Goal: Book appointment/travel/reservation

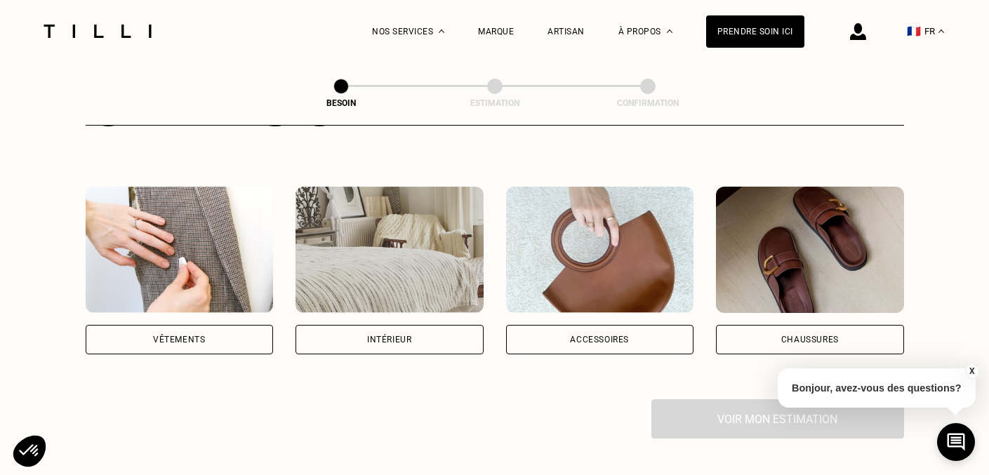
scroll to position [238, 0]
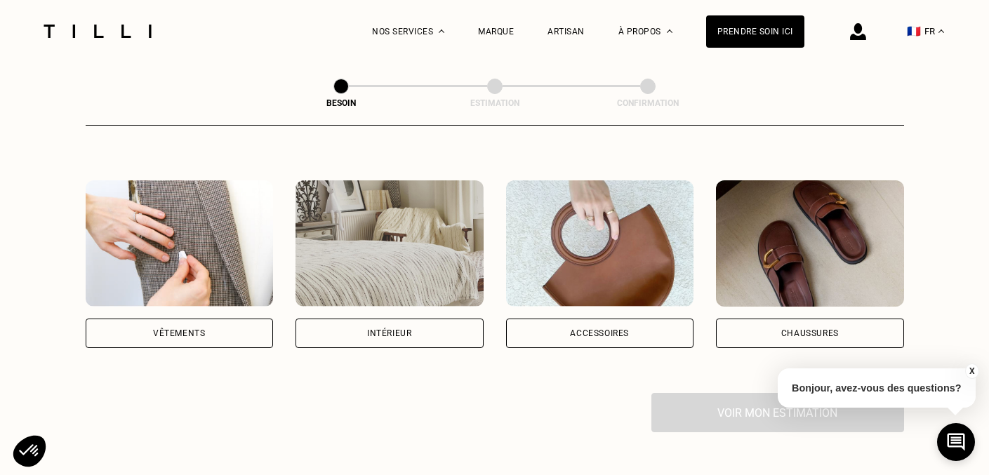
click at [194, 221] on img at bounding box center [180, 243] width 188 height 126
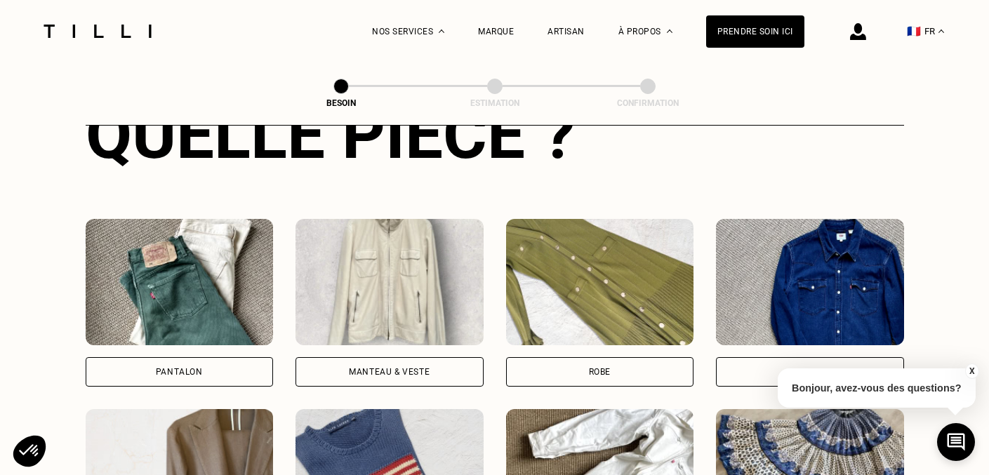
scroll to position [588, 0]
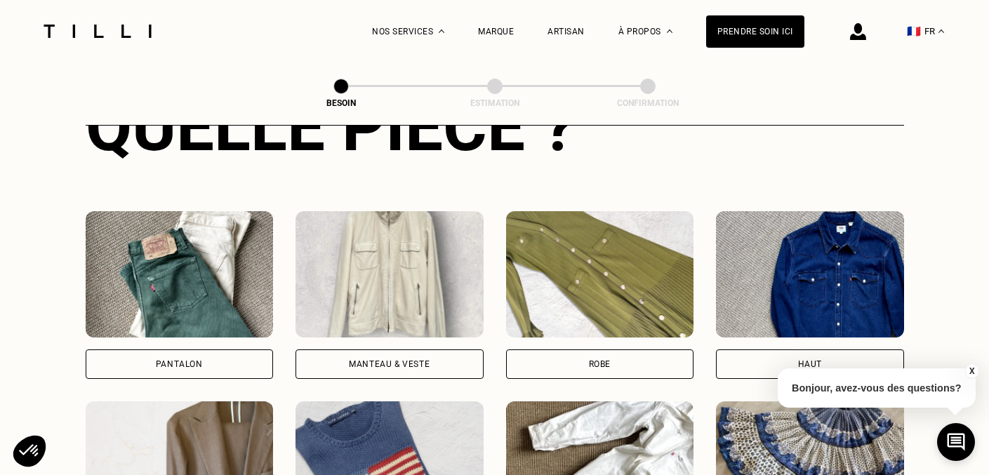
click at [197, 256] on img at bounding box center [180, 274] width 188 height 126
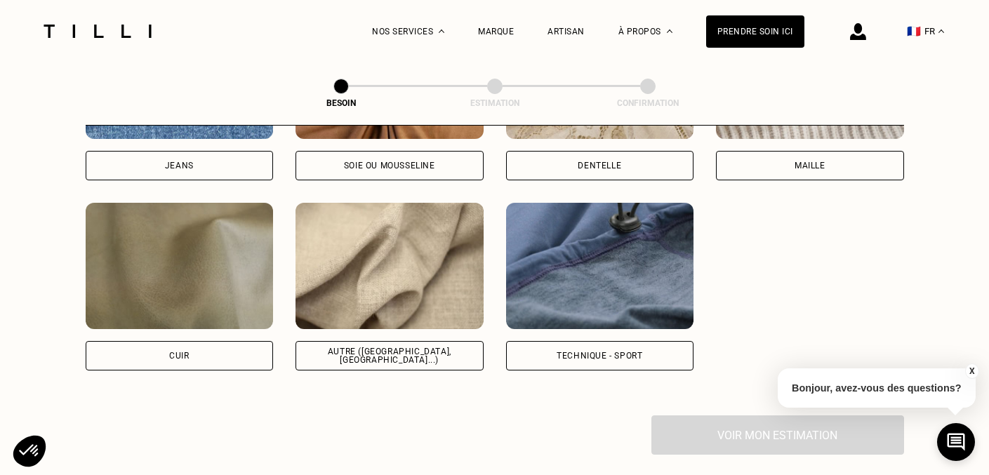
scroll to position [1507, 0]
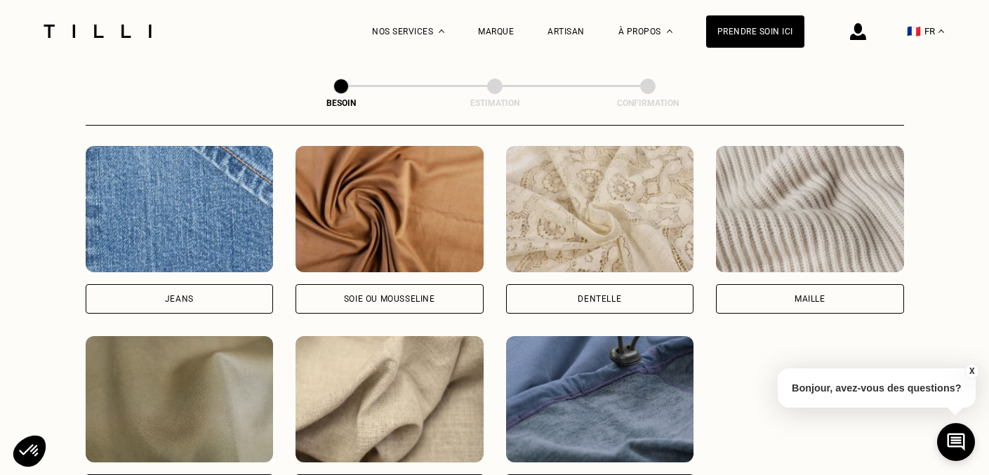
click at [195, 224] on img at bounding box center [180, 209] width 188 height 126
select select "FR"
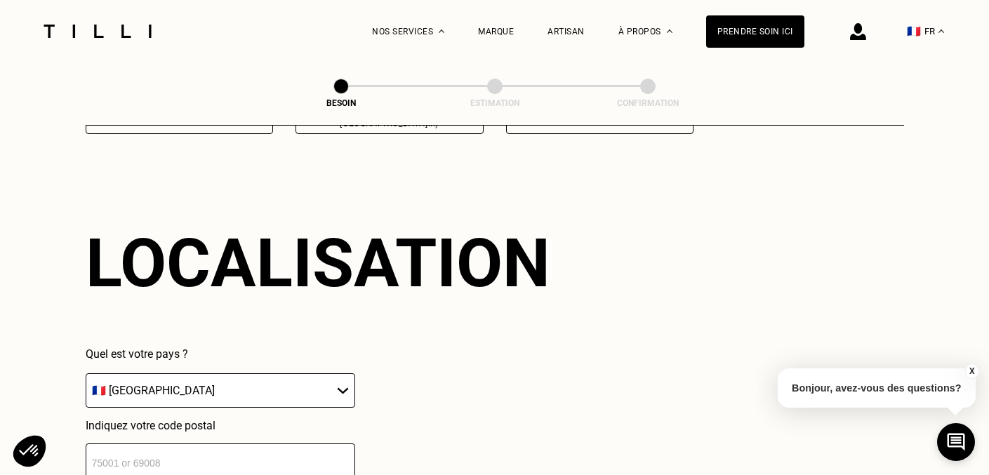
scroll to position [1883, 0]
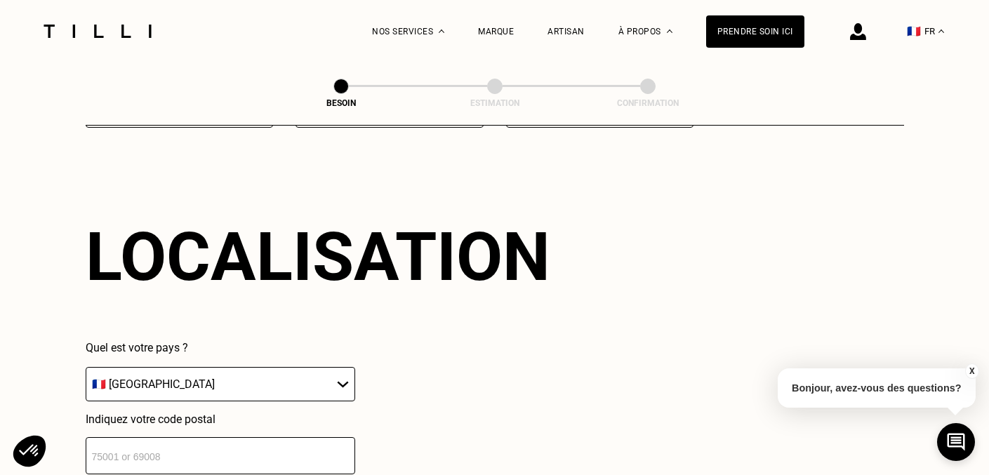
click at [180, 437] on input "number" at bounding box center [221, 455] width 270 height 37
type input "75019"
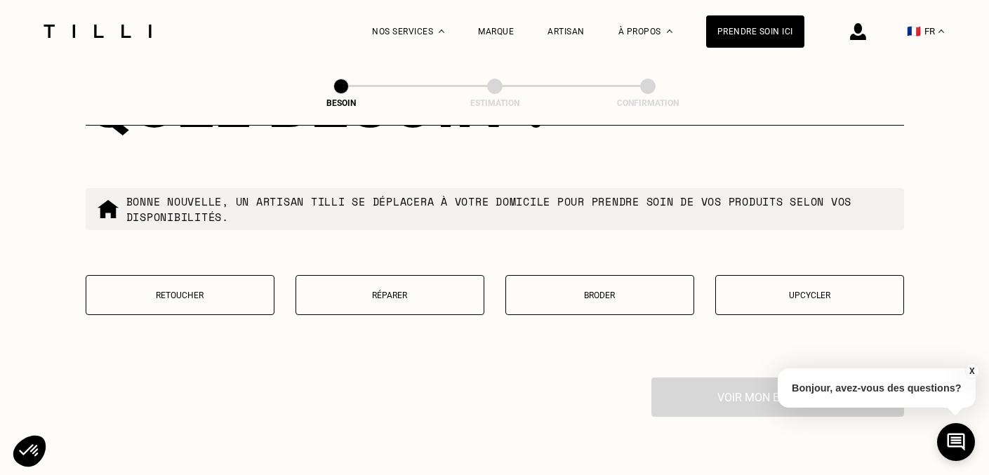
scroll to position [2385, 0]
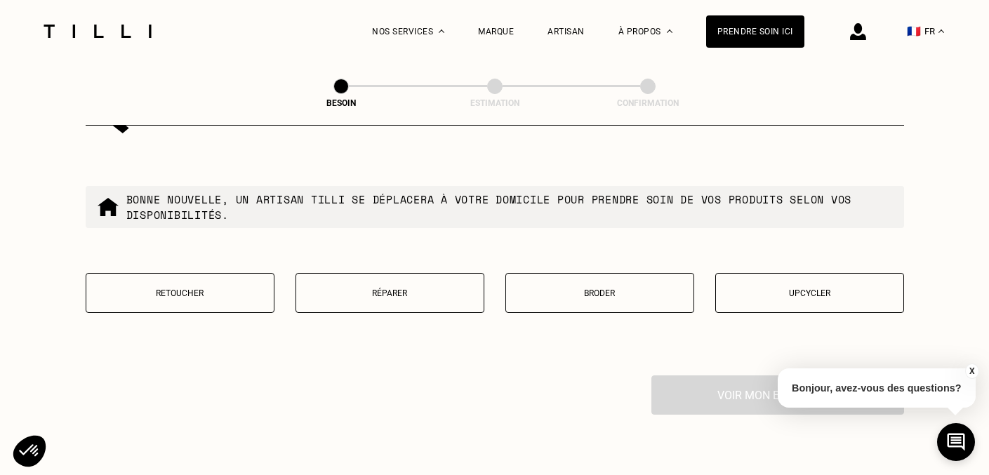
click at [208, 286] on button "Retoucher" at bounding box center [180, 293] width 189 height 40
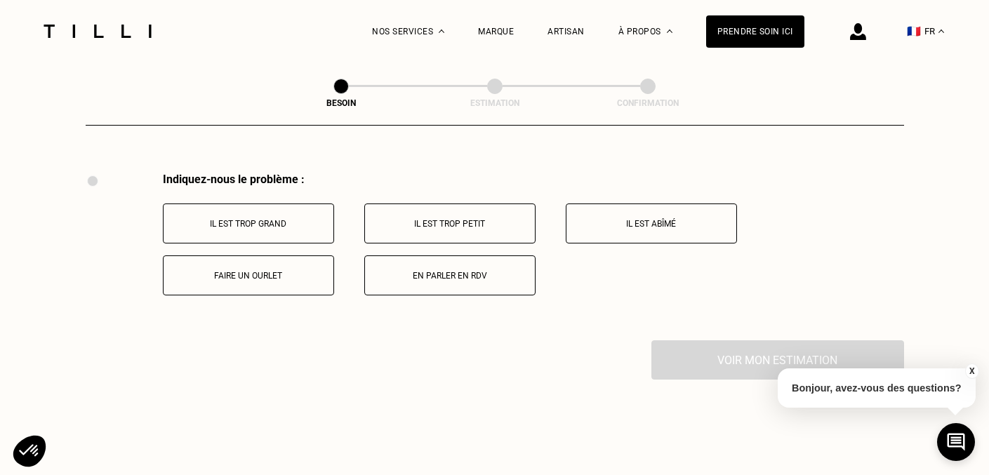
scroll to position [2590, 0]
click at [230, 270] on button "Faire un ourlet" at bounding box center [248, 274] width 171 height 40
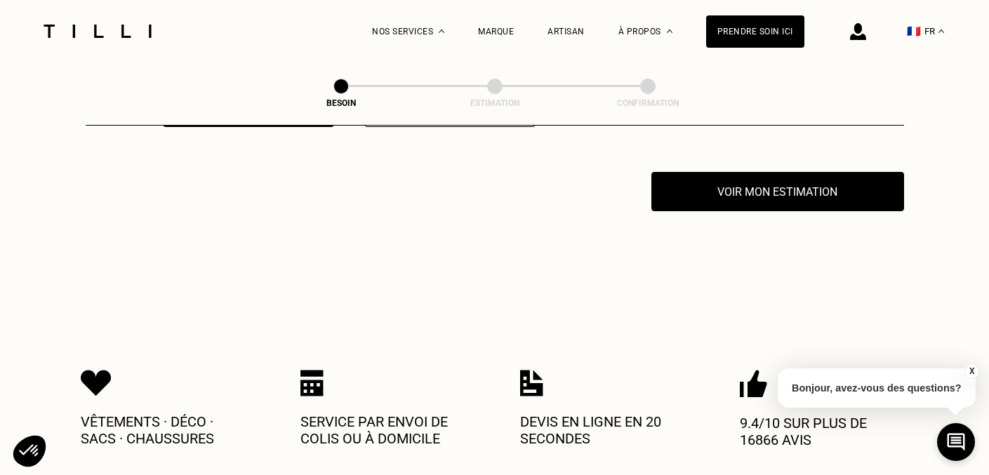
scroll to position [2757, 0]
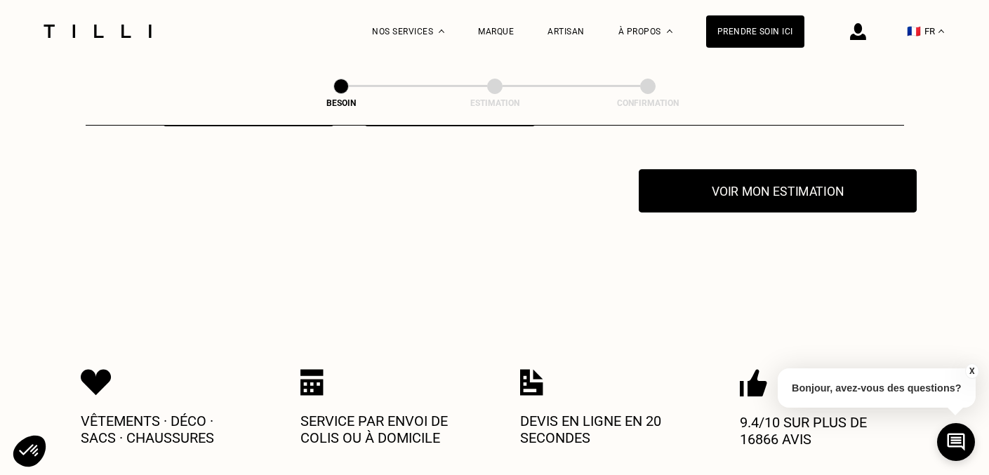
click at [718, 176] on button "Voir mon estimation" at bounding box center [778, 191] width 278 height 44
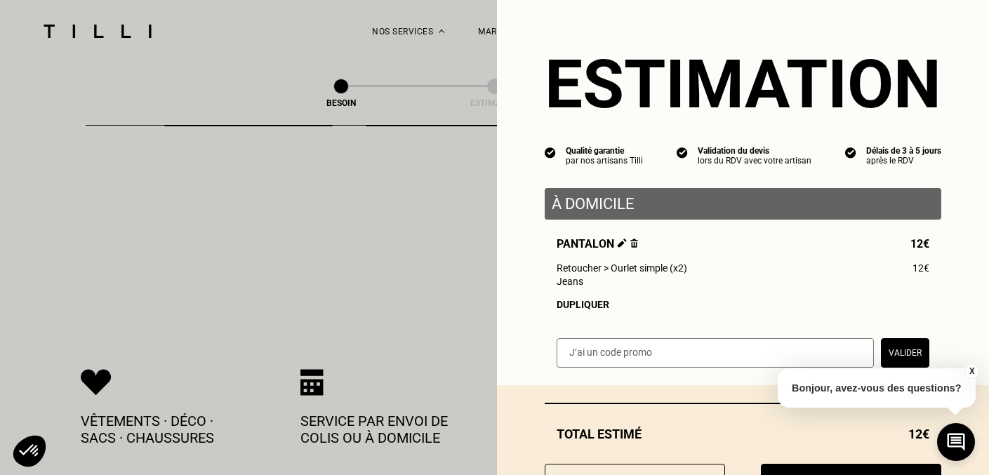
click at [577, 301] on div "Dupliquer" at bounding box center [743, 304] width 373 height 11
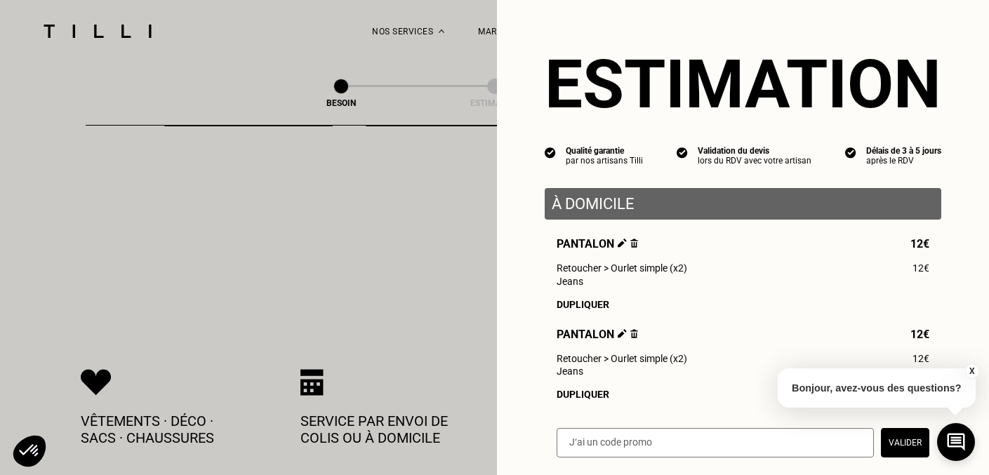
click at [565, 393] on div "Dupliquer" at bounding box center [743, 394] width 373 height 11
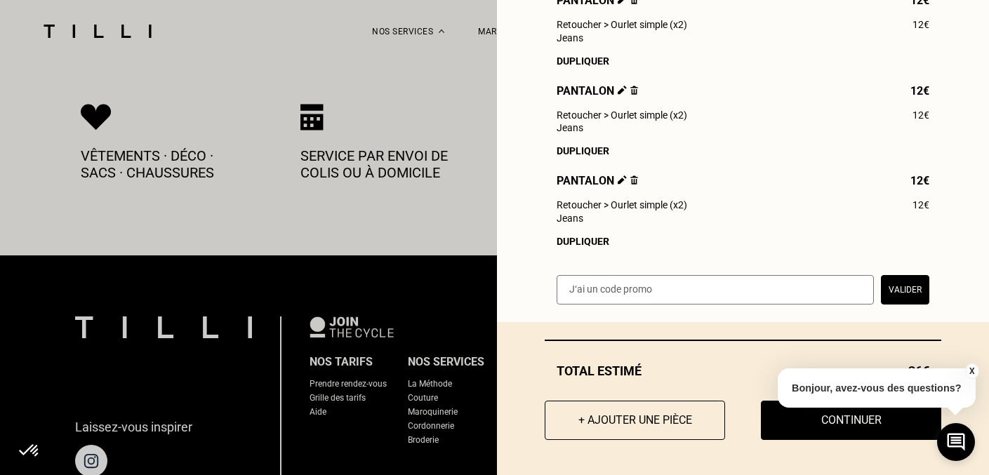
scroll to position [3106, 0]
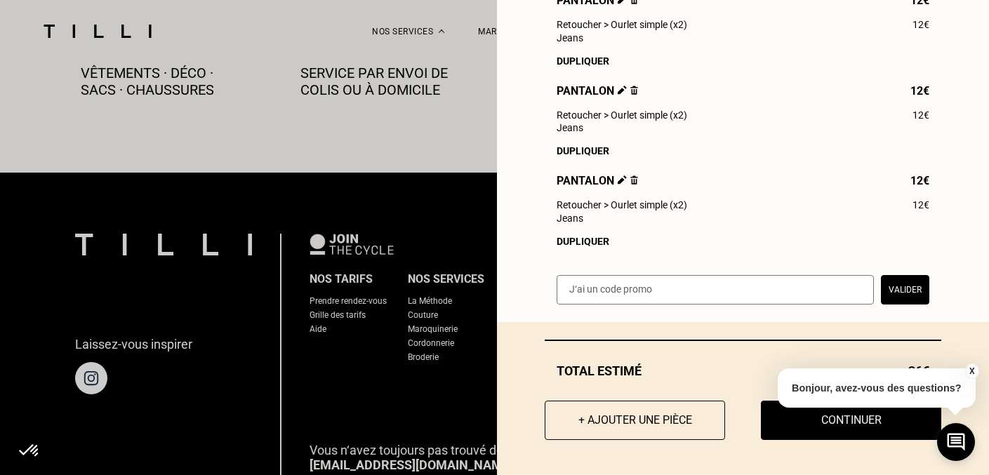
click at [973, 368] on button "X" at bounding box center [972, 371] width 14 height 15
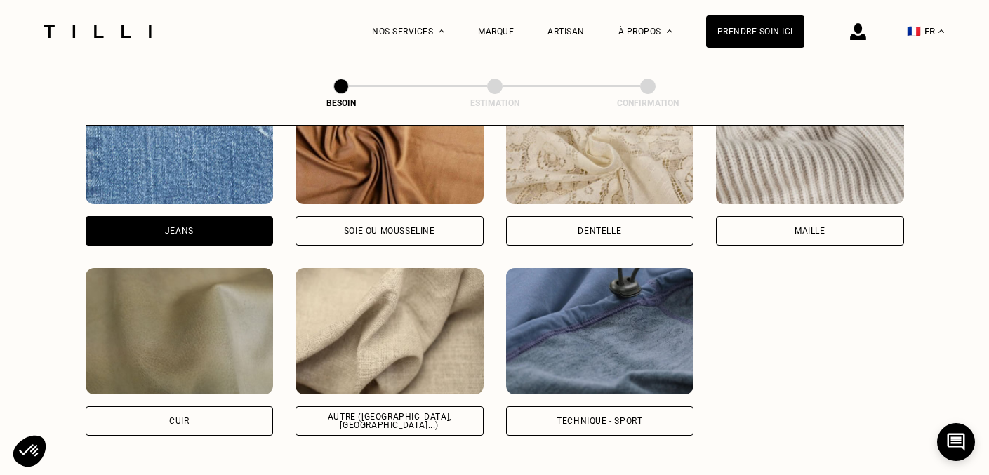
scroll to position [1544, 0]
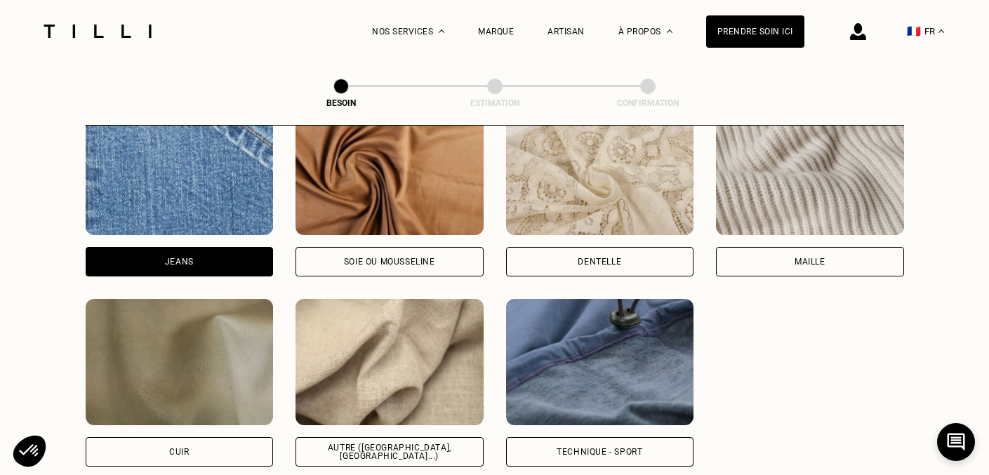
click at [223, 251] on div "Jeans" at bounding box center [180, 261] width 188 height 29
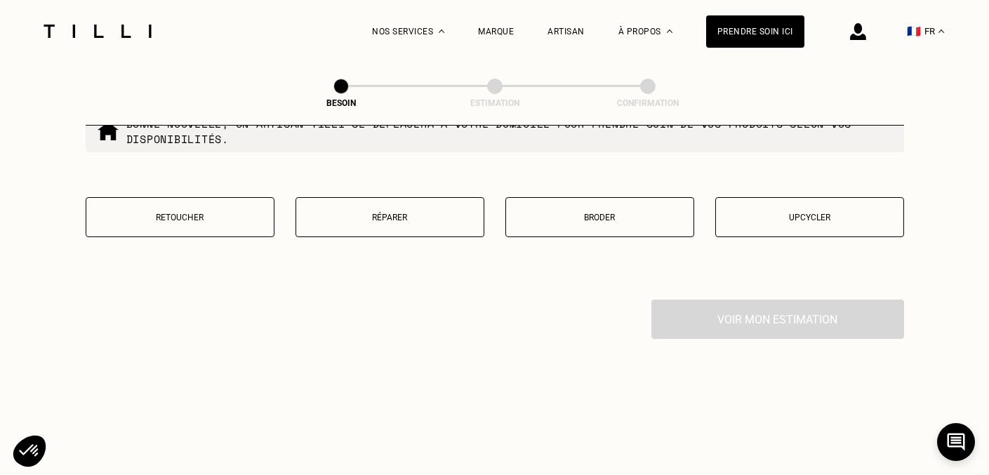
scroll to position [2468, 0]
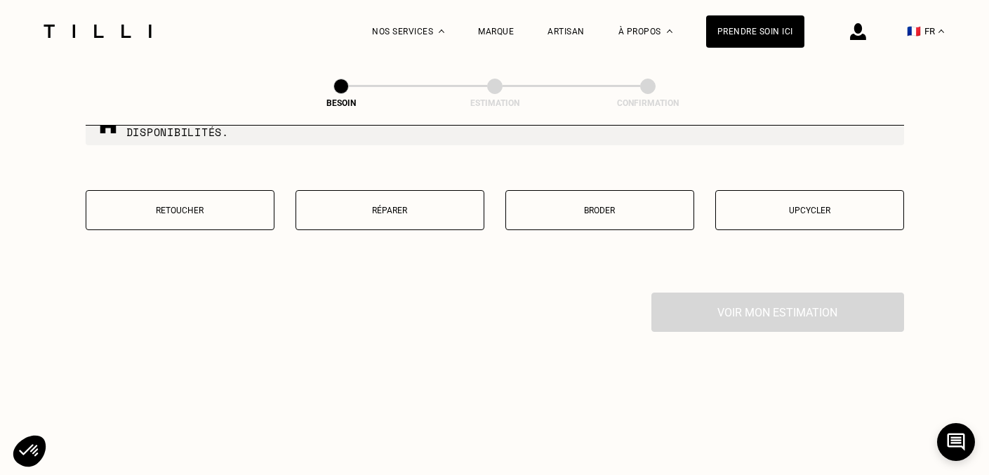
click at [235, 204] on button "Retoucher" at bounding box center [180, 210] width 189 height 40
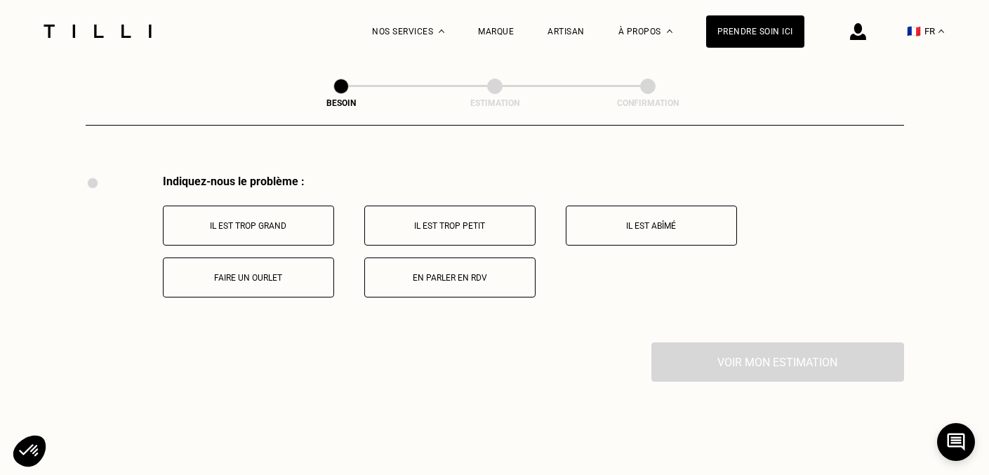
scroll to position [2590, 0]
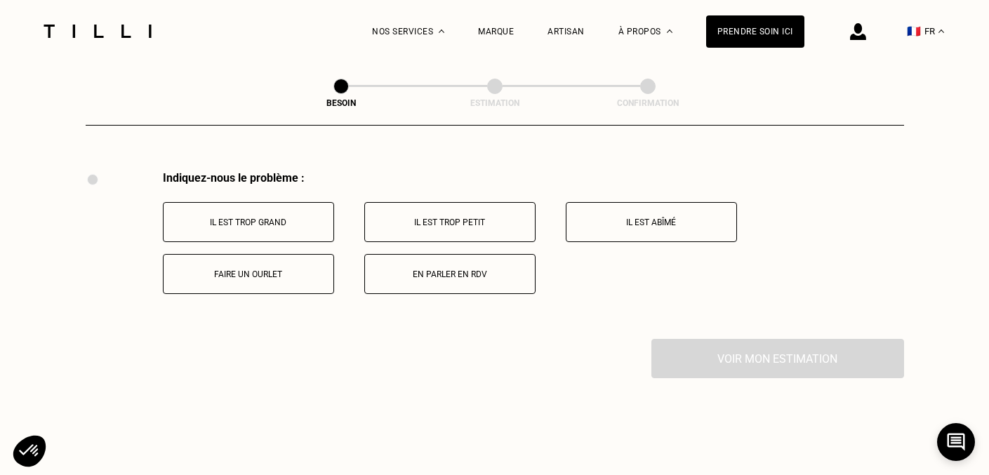
click at [258, 270] on p "Faire un ourlet" at bounding box center [249, 275] width 156 height 10
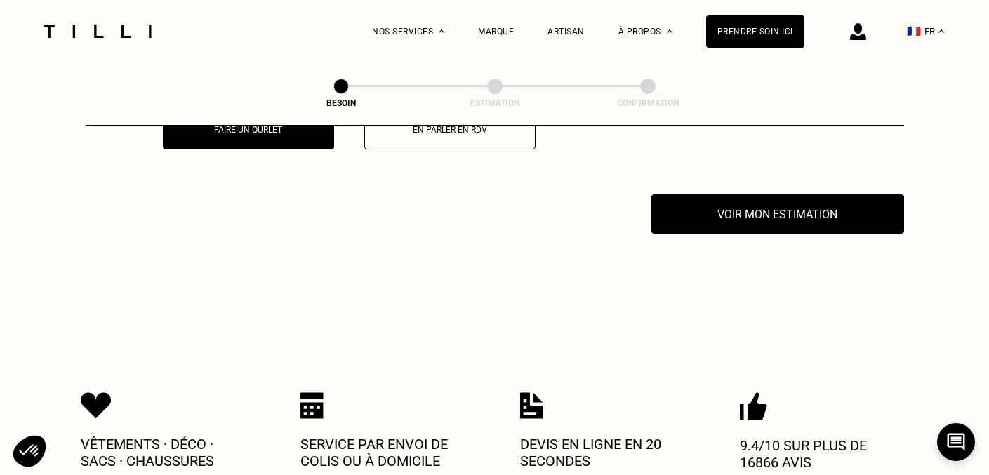
scroll to position [2757, 0]
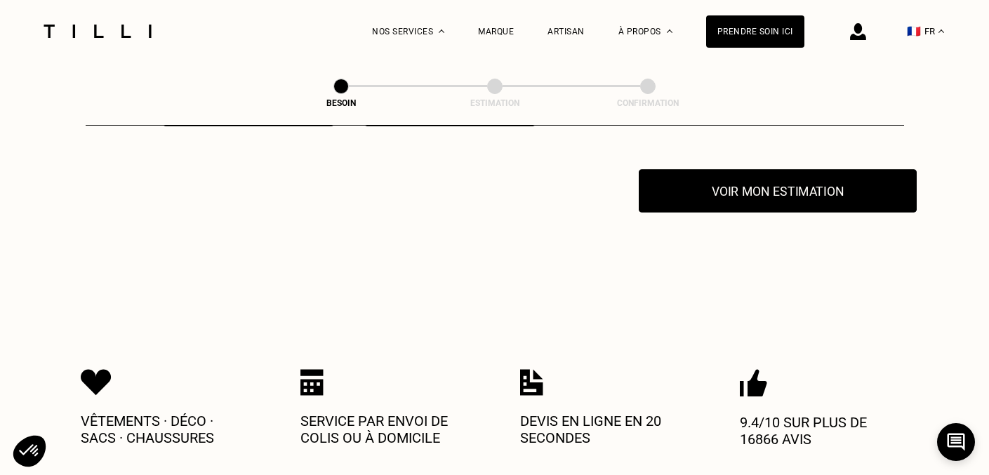
click at [733, 177] on button "Voir mon estimation" at bounding box center [778, 191] width 278 height 44
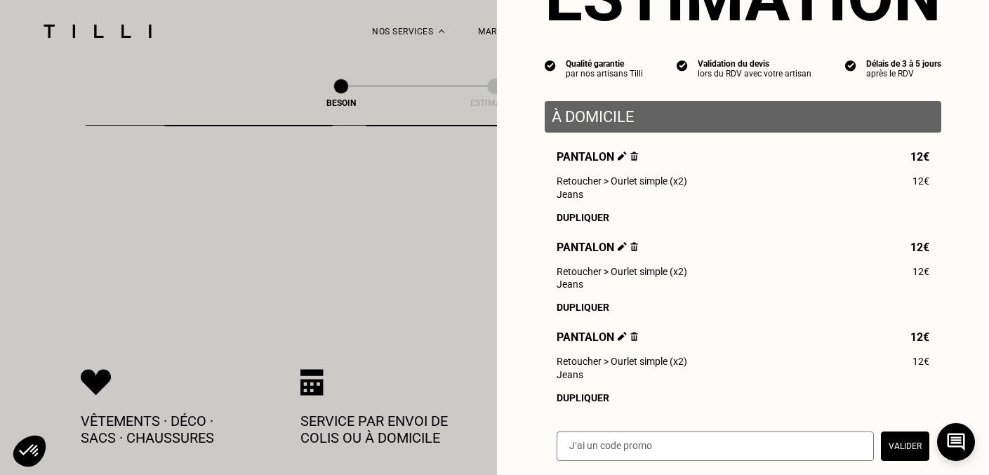
scroll to position [100, 0]
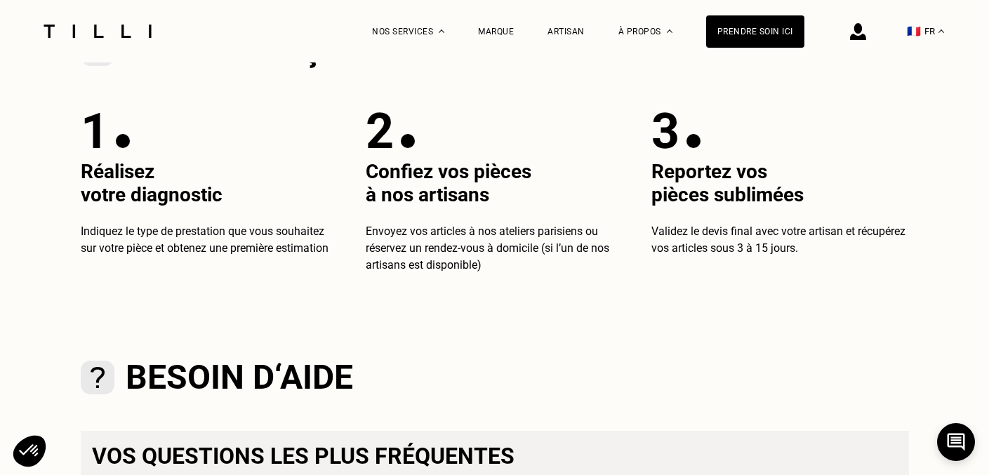
scroll to position [930, 0]
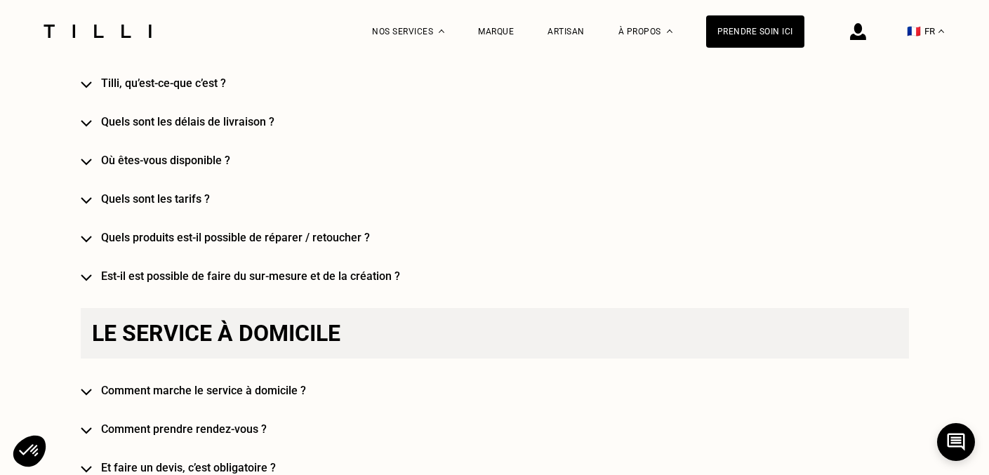
click at [710, 32] on div "La Méthode Retoucherie Maroquinerie Broderie Cordonnerie Nos prix Nos services …" at bounding box center [588, 31] width 433 height 62
click at [747, 33] on div "Prendre soin ici" at bounding box center [755, 31] width 98 height 32
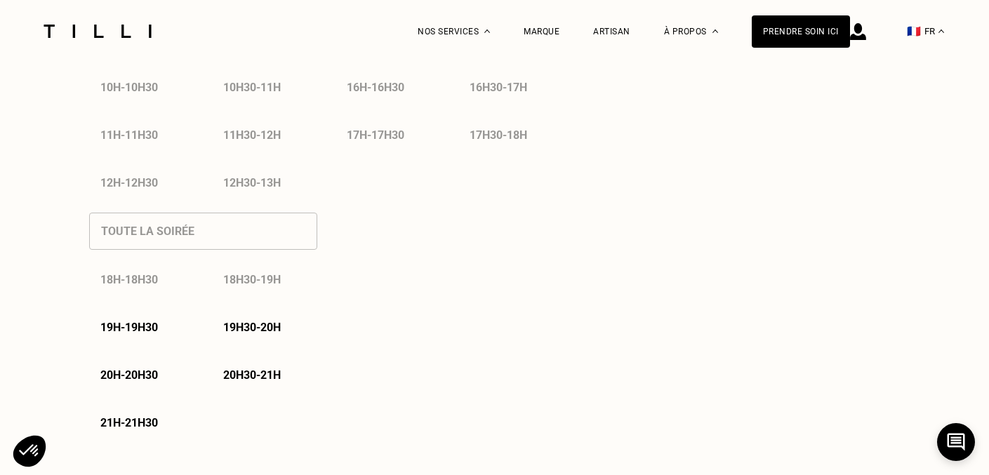
select select "FR"
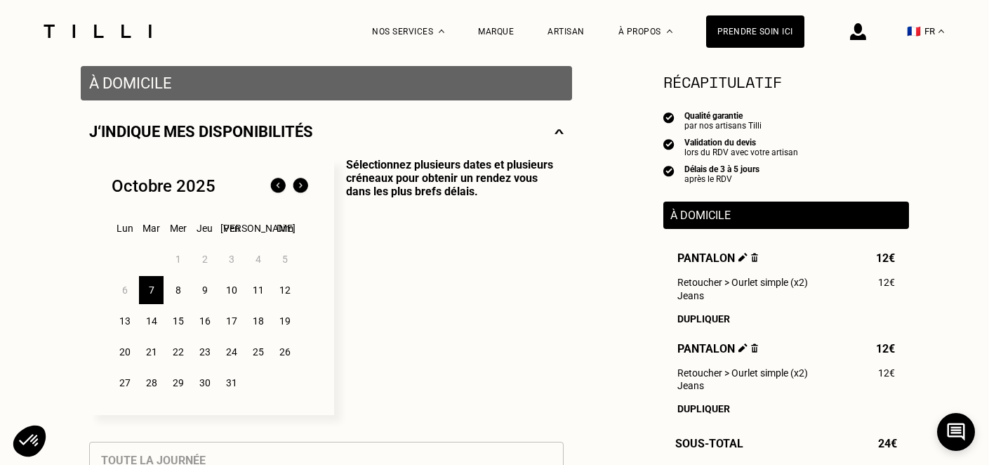
scroll to position [328, 0]
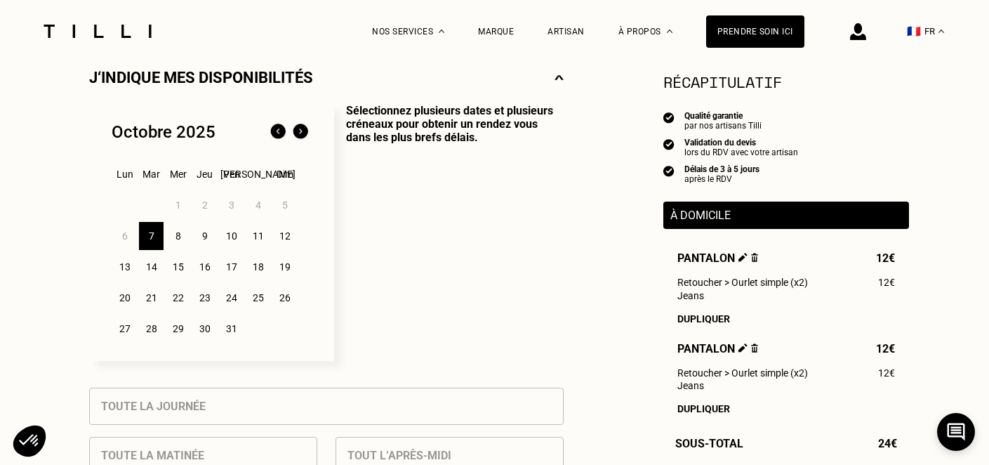
click at [693, 385] on span "Jeans" at bounding box center [691, 385] width 27 height 11
click at [693, 376] on span "Retoucher > Ourlet simple (x2)" at bounding box center [743, 372] width 131 height 11
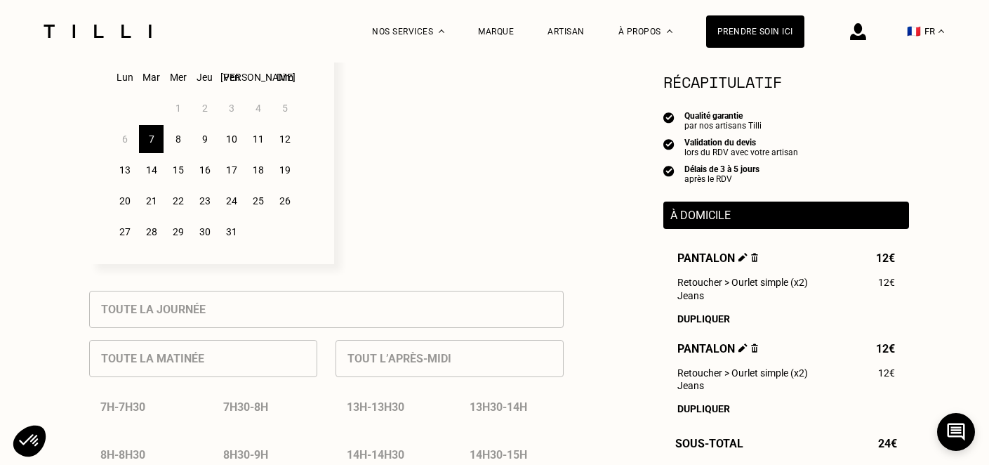
scroll to position [426, 0]
click at [736, 34] on div "Prendre soin ici" at bounding box center [755, 31] width 98 height 32
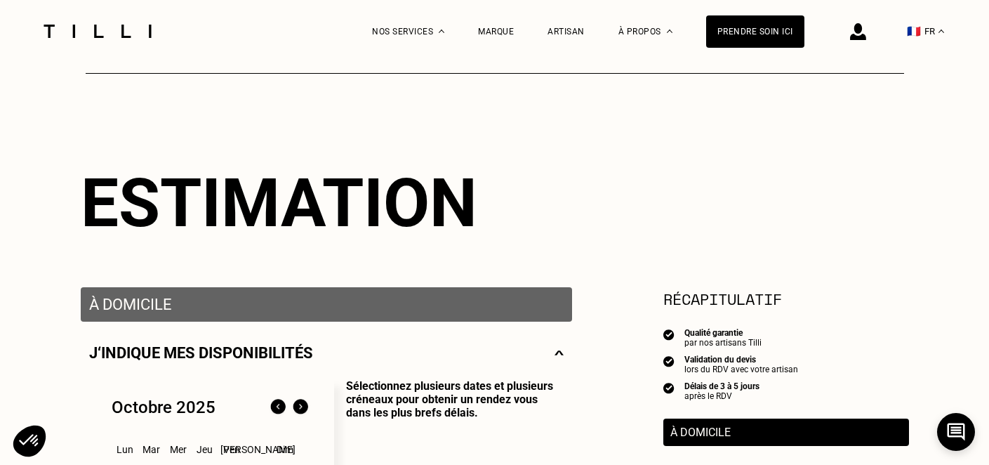
scroll to position [182, 0]
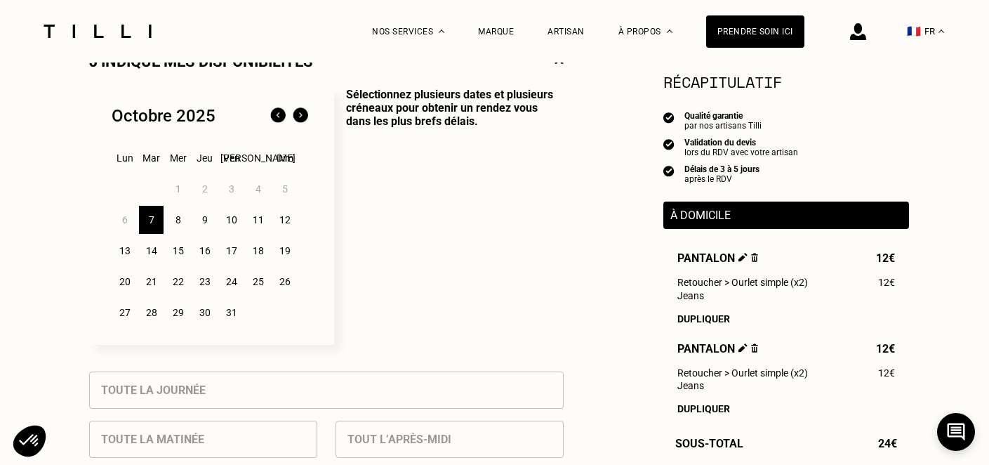
scroll to position [364, 0]
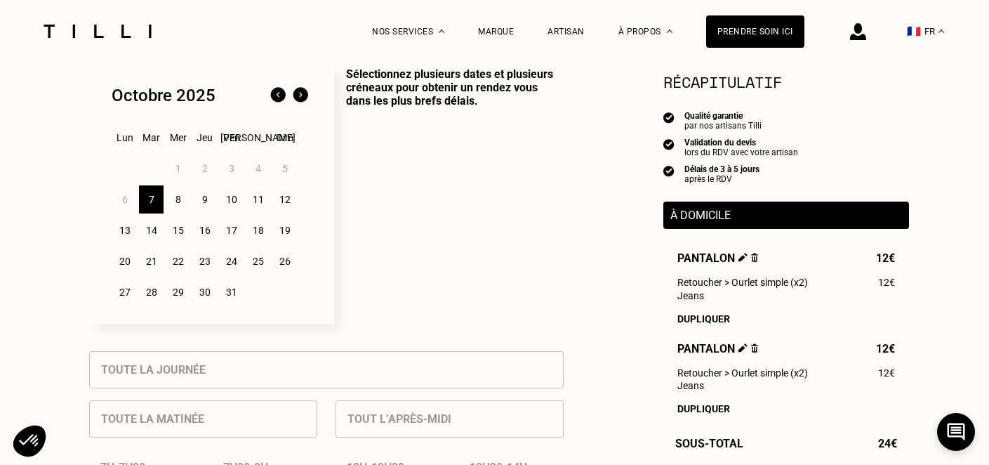
click at [228, 203] on div "10" at bounding box center [231, 199] width 25 height 28
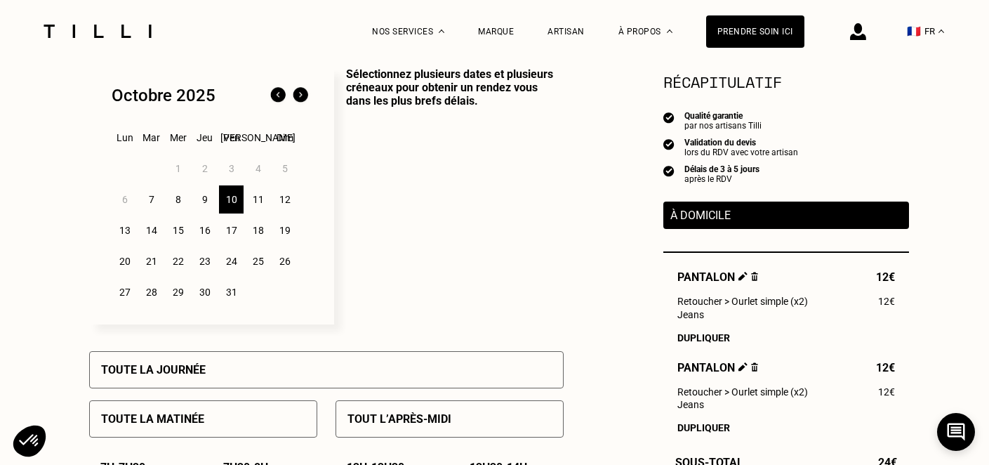
click at [216, 414] on div "Toute la matinée" at bounding box center [203, 418] width 228 height 37
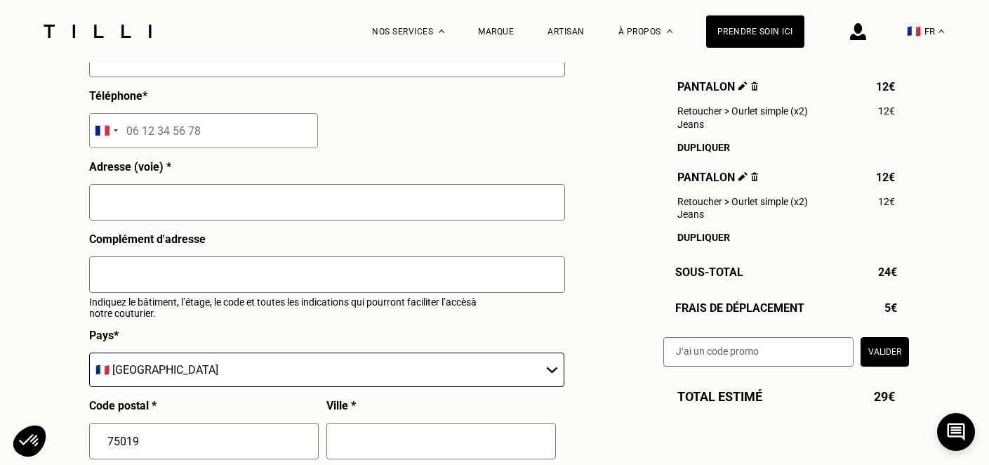
scroll to position [1444, 0]
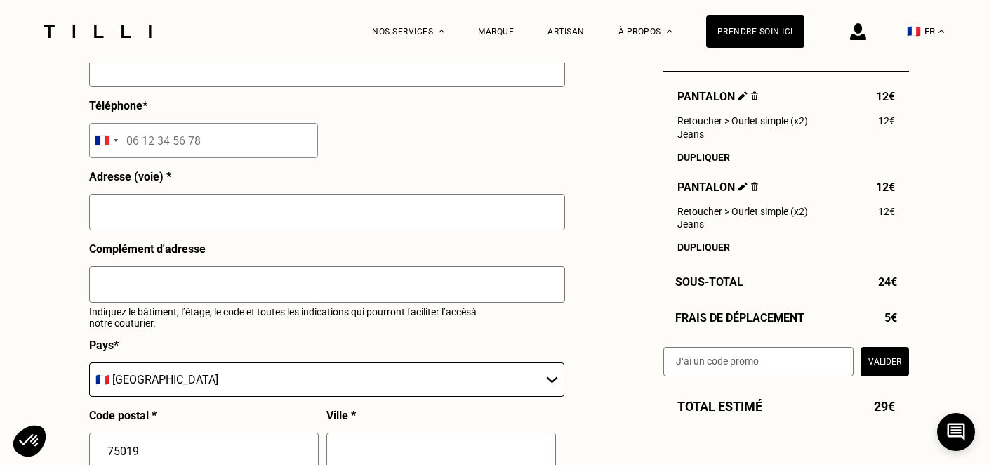
click at [692, 249] on div "Dupliquer" at bounding box center [787, 247] width 218 height 11
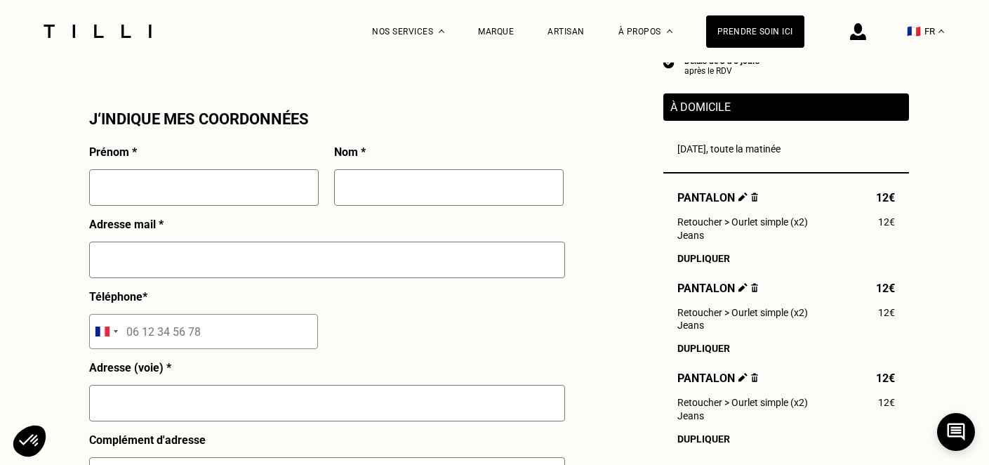
scroll to position [1255, 0]
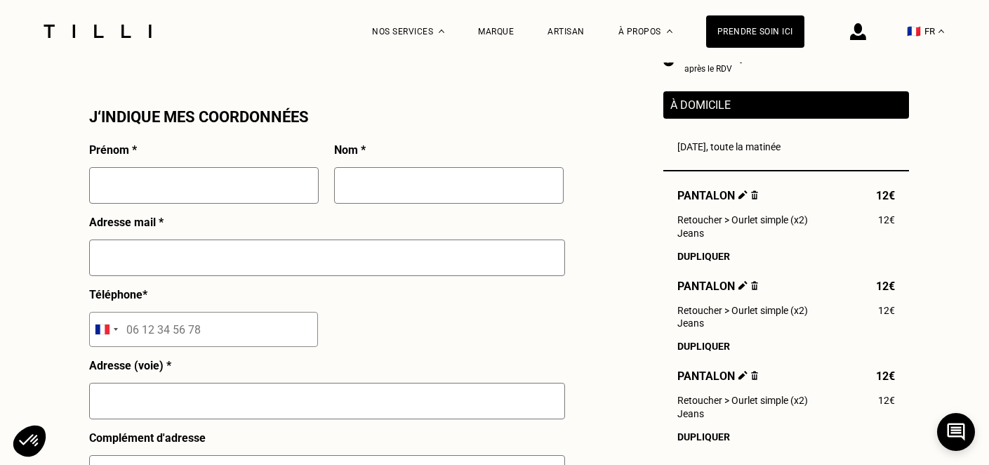
click at [244, 186] on input "text" at bounding box center [204, 185] width 230 height 37
type input "[PERSON_NAME]"
type input "RASOLONJATOVO"
type input "[EMAIL_ADDRESS][DOMAIN_NAME]"
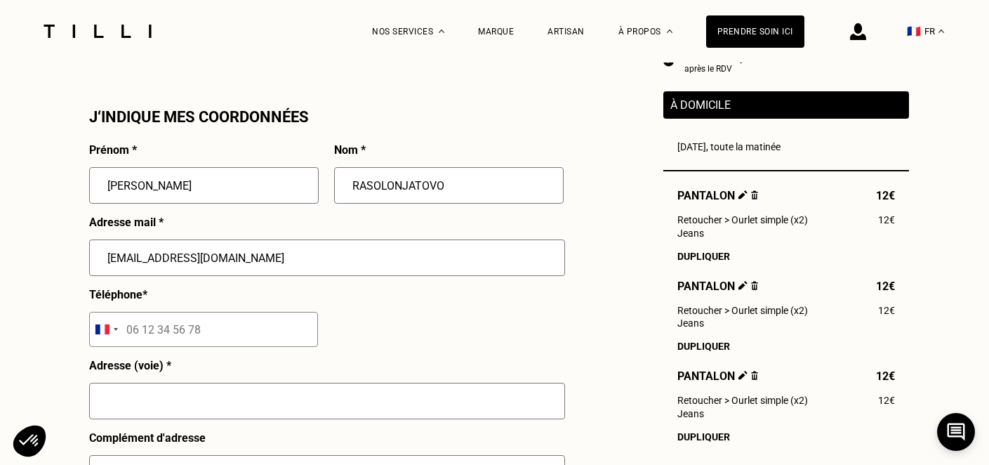
type input "06 49 55 57 28"
type input "[STREET_ADDRESS]"
type input "[GEOGRAPHIC_DATA]"
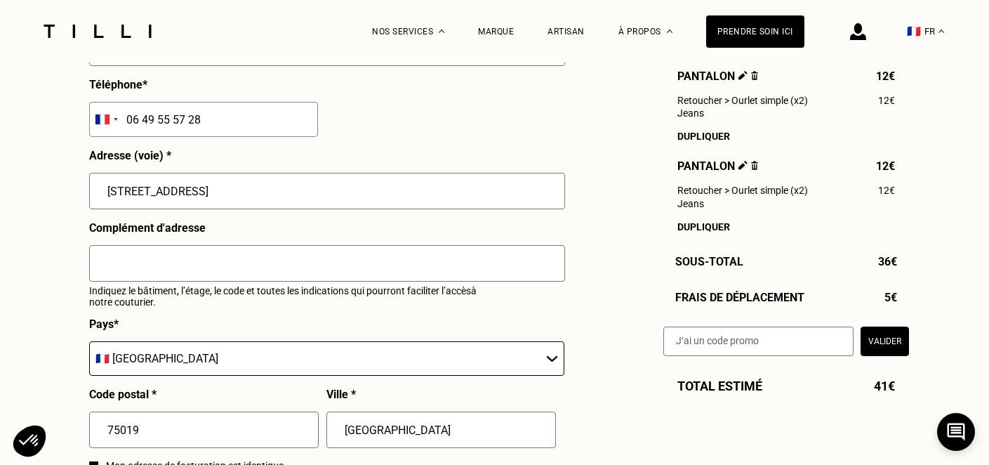
scroll to position [1517, 0]
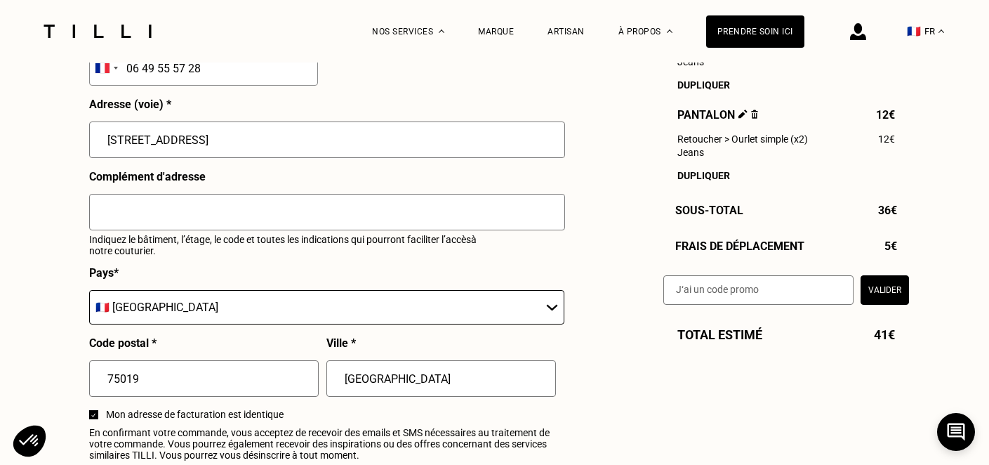
click at [205, 212] on input "text" at bounding box center [327, 212] width 476 height 37
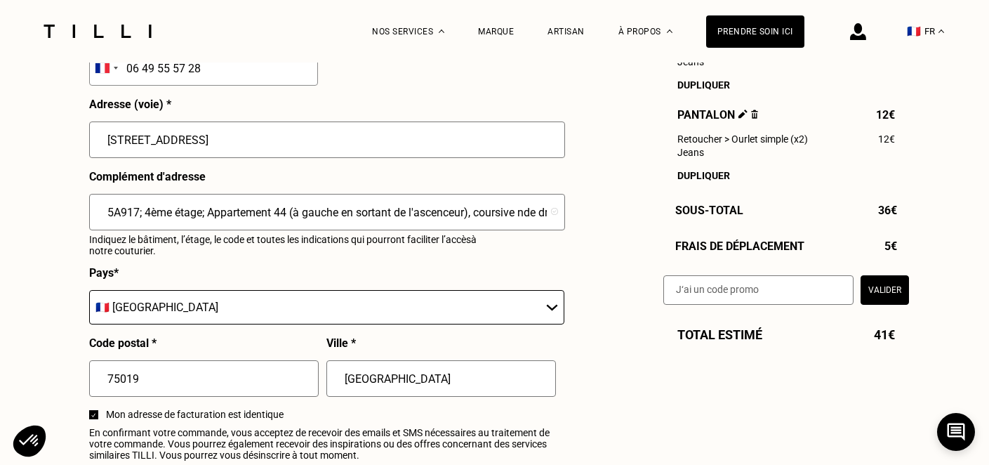
scroll to position [0, 27]
click at [501, 211] on input "5A917; 4ème étage; Appartement 44 (à gauche en sortant de l'ascenceur), coursiv…" at bounding box center [327, 212] width 476 height 37
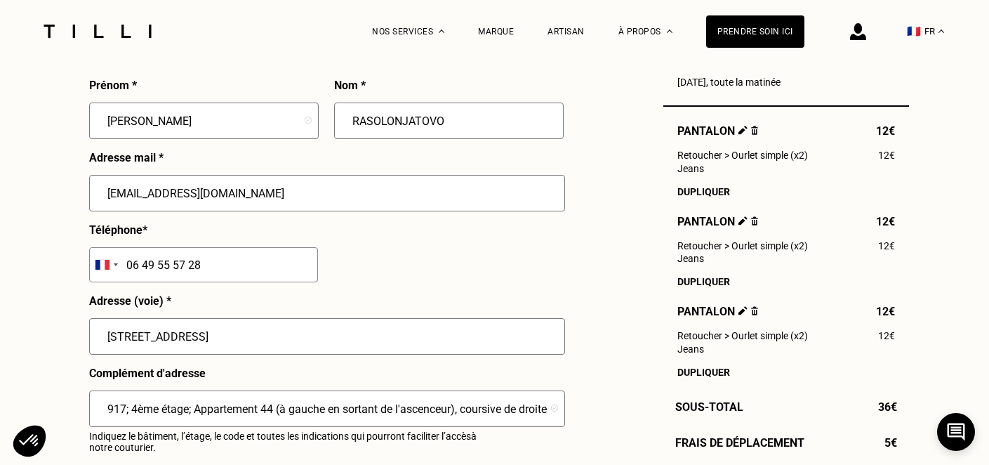
scroll to position [1321, 0]
click at [103, 404] on input "5A917; 4ème étage; Appartement 44 (à gauche en sortant de l'ascenceur), coursiv…" at bounding box center [327, 408] width 476 height 37
click at [107, 408] on input "5A917; 4ème étage; Appartement 44 (à gauche en sortant de l'ascenceur), coursiv…" at bounding box center [327, 408] width 476 height 37
click at [124, 408] on input "5A917; 4ème étage; Appartement 44 (à gauche en sortant de l'ascenceur), coursiv…" at bounding box center [327, 408] width 476 height 37
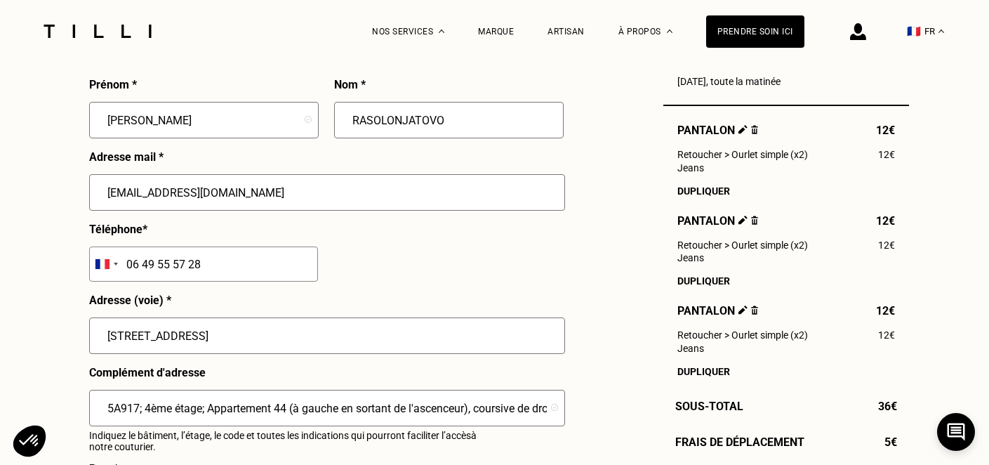
click at [110, 409] on input "5A917; 4ème étage; Appartement 44 (à gauche en sortant de l'ascenceur), coursiv…" at bounding box center [327, 408] width 476 height 37
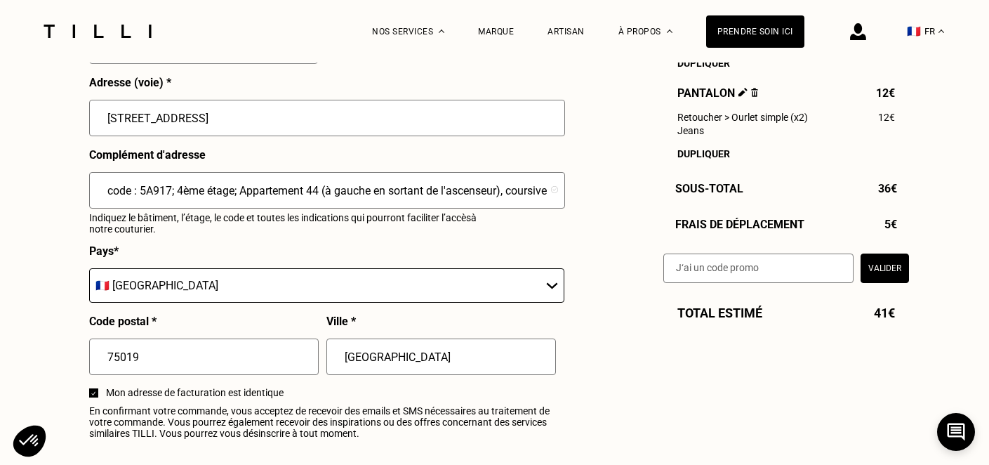
scroll to position [1814, 0]
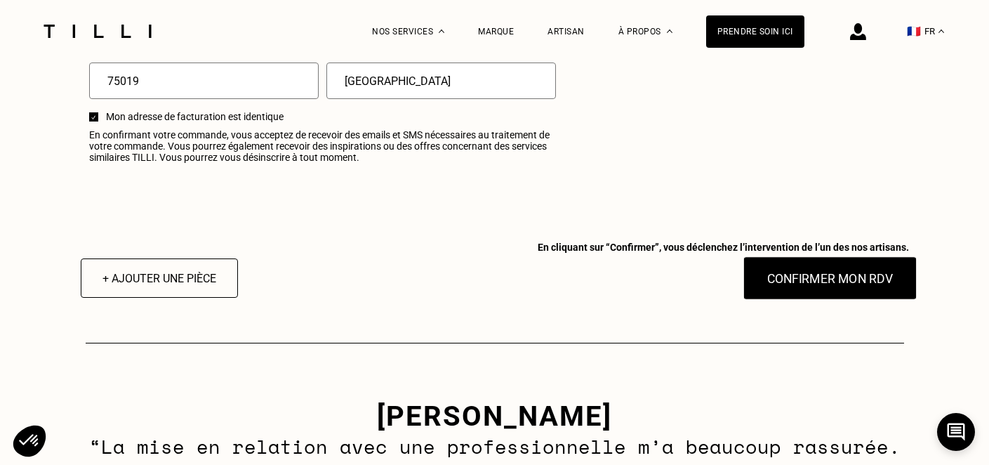
type input "code : 5A917; 4ème étage; Appartement 44 (à gauche en sortant de l'ascenseur), …"
click at [818, 275] on button "Confirmer mon RDV" at bounding box center [830, 278] width 174 height 44
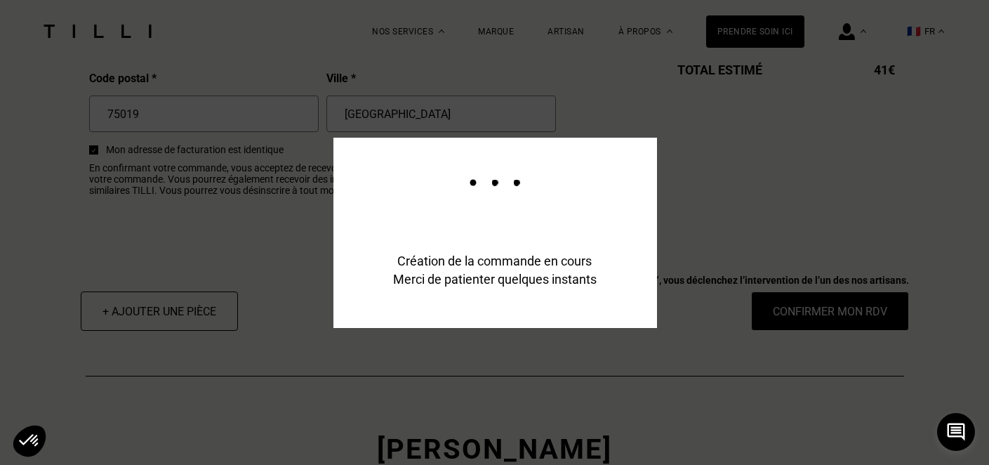
scroll to position [1848, 0]
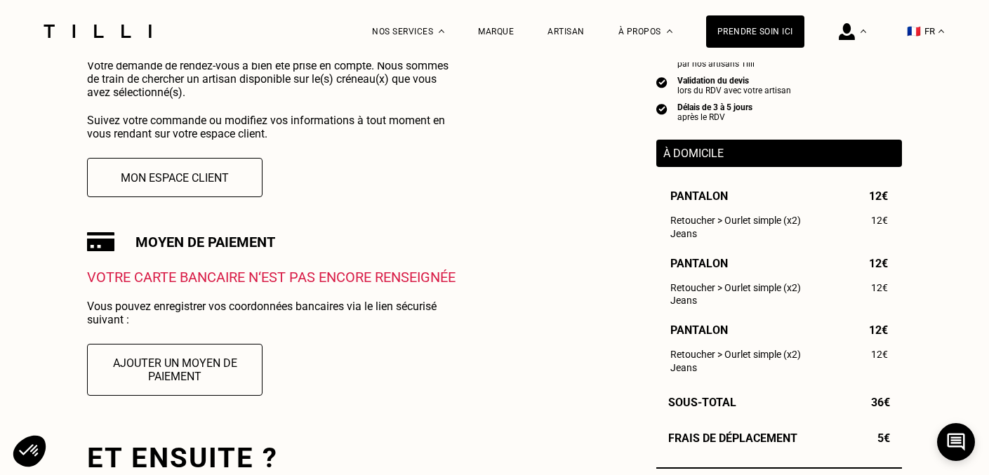
scroll to position [219, 0]
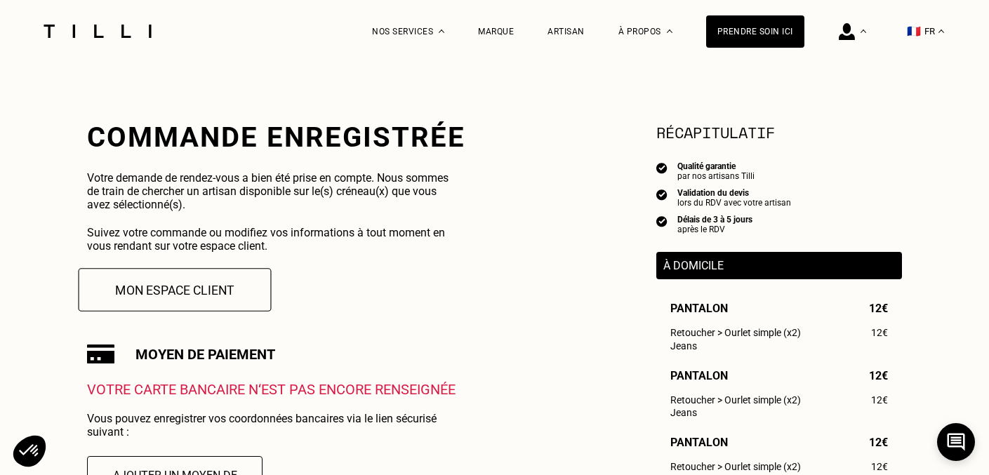
click at [184, 289] on button "Mon espace client" at bounding box center [175, 290] width 193 height 44
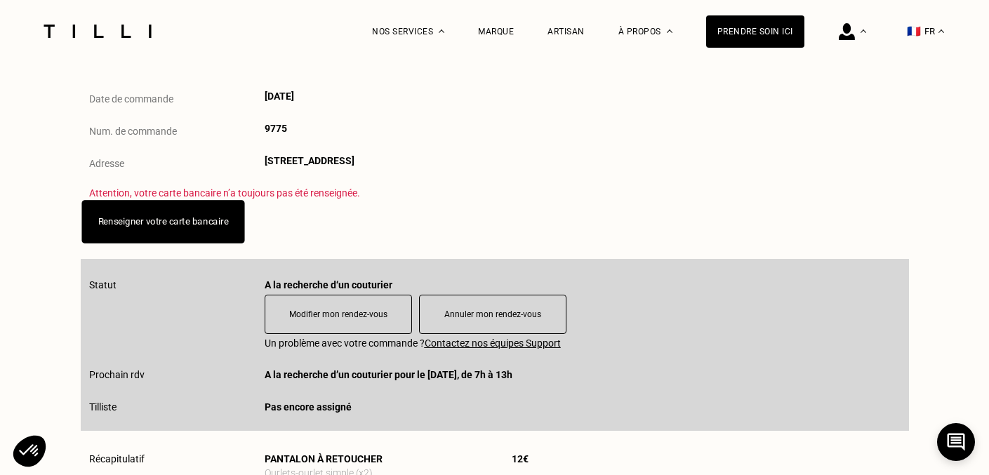
scroll to position [159, 0]
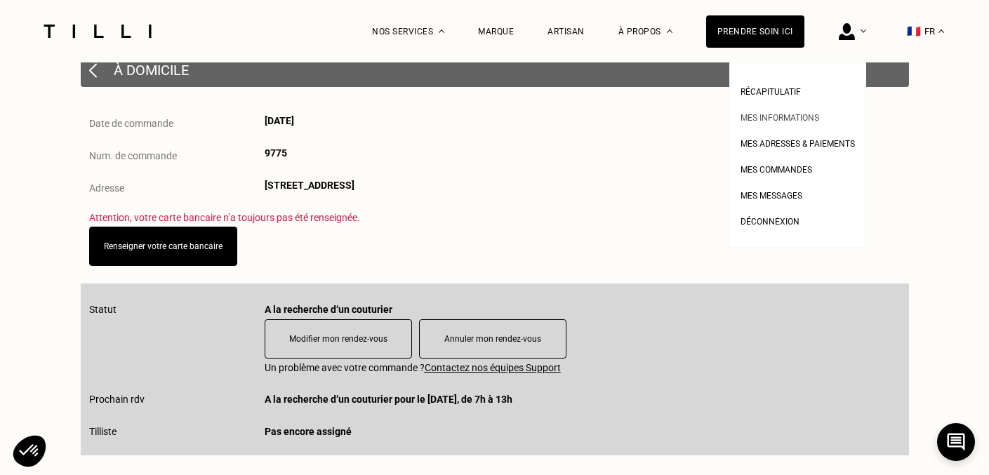
click at [812, 121] on span "Mes informations" at bounding box center [780, 118] width 79 height 10
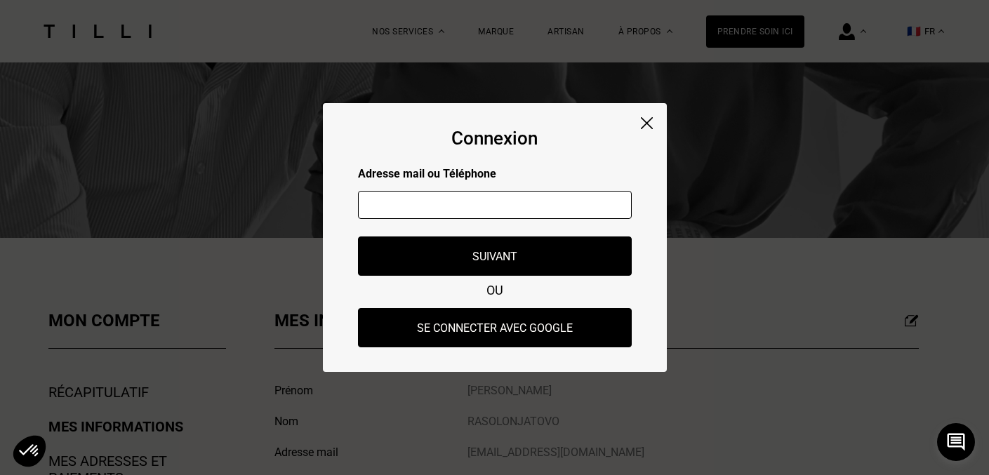
click at [655, 124] on div "Connexion Adresse mail ou Téléphone Adresse mail ou numéro de téléphone non val…" at bounding box center [495, 237] width 344 height 269
click at [646, 123] on img at bounding box center [647, 123] width 12 height 12
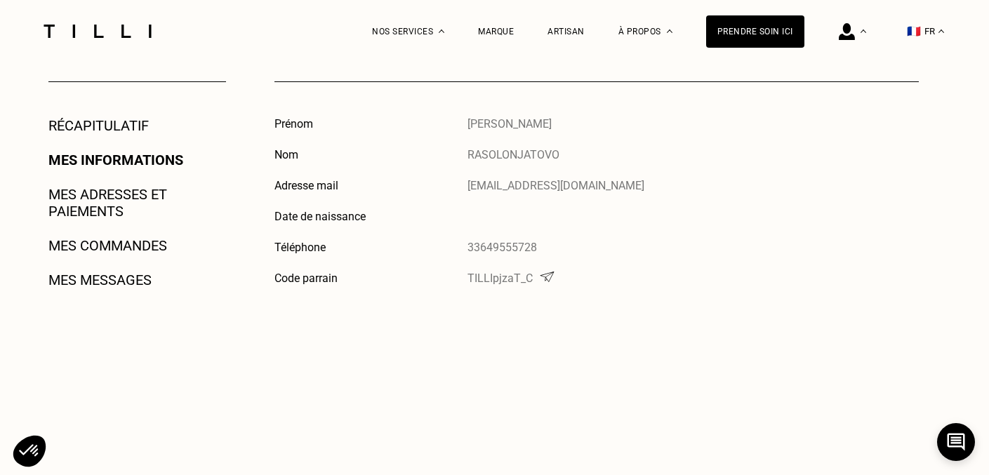
scroll to position [240, 0]
